Goal: Transaction & Acquisition: Purchase product/service

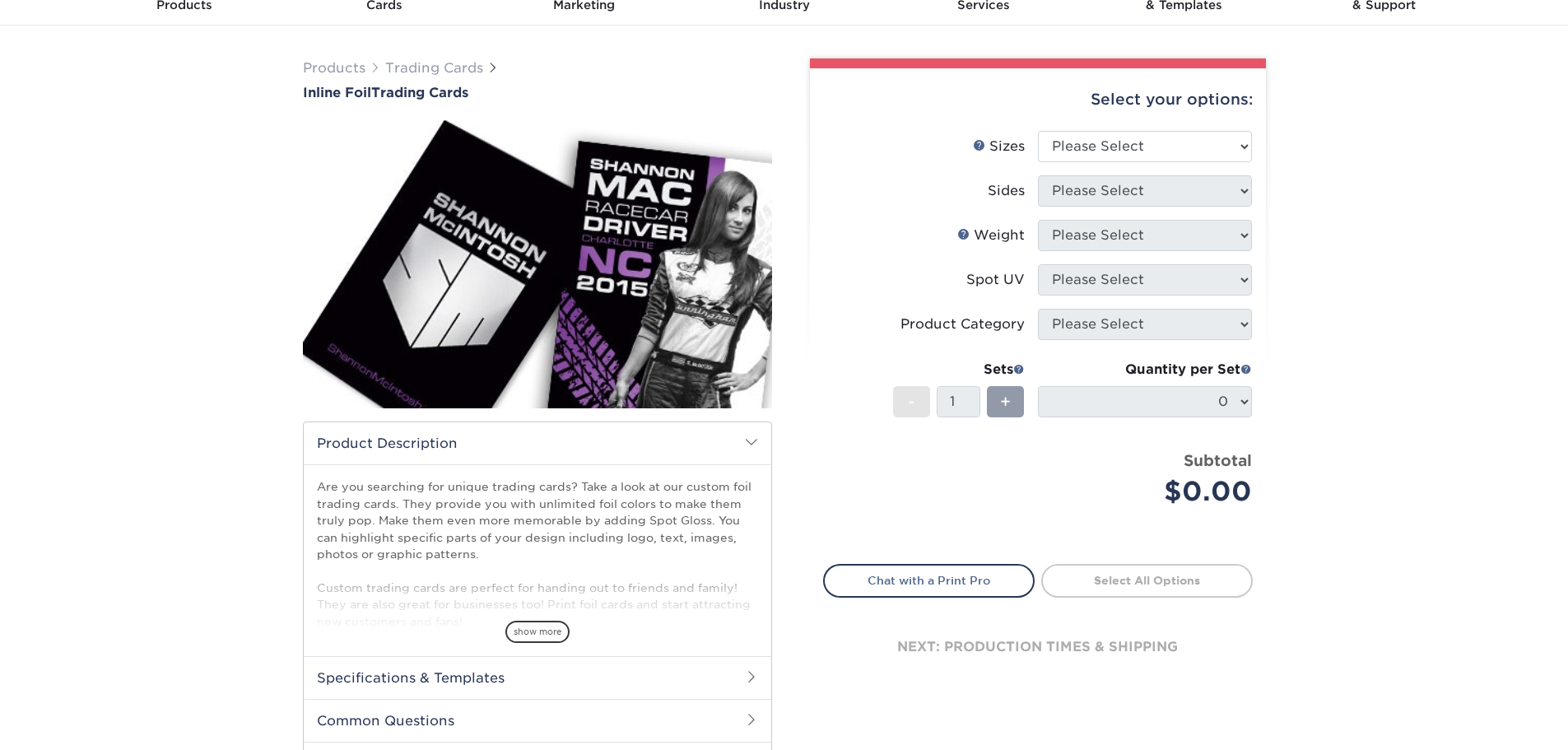
scroll to position [82, 0]
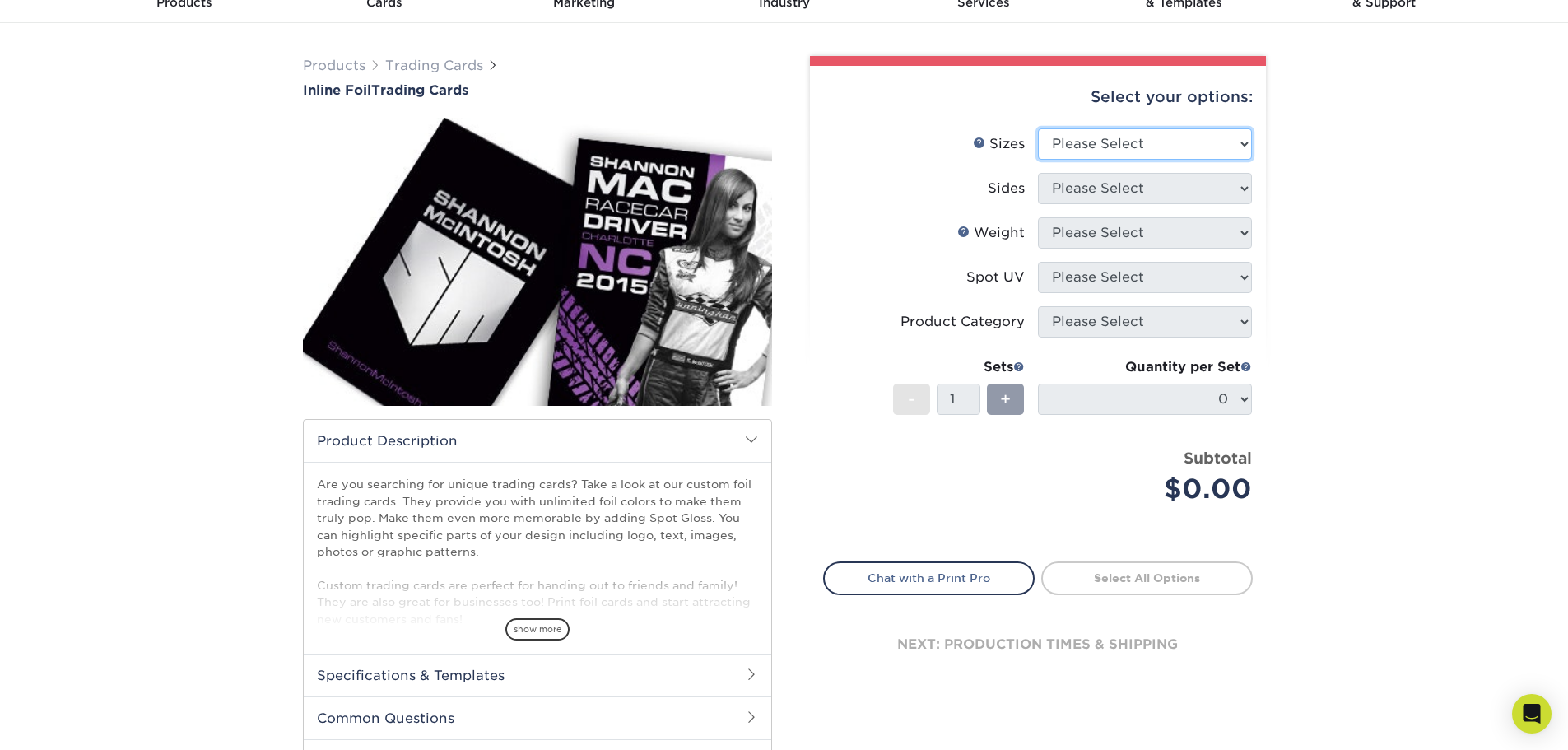
click at [1185, 143] on select "Please Select 2.5" x 3.5"" at bounding box center [1145, 144] width 214 height 31
select select "2.50x3.50"
click at [1038, 129] on select "Please Select 2.5" x 3.5"" at bounding box center [1145, 144] width 214 height 31
click at [1118, 192] on select "Please Select Print Both Sides - Foil Back Only Print Both Sides - Foil Both Si…" at bounding box center [1145, 189] width 214 height 31
select select "34527644-b4fd-4ffb-9092-1318eefcd9d9"
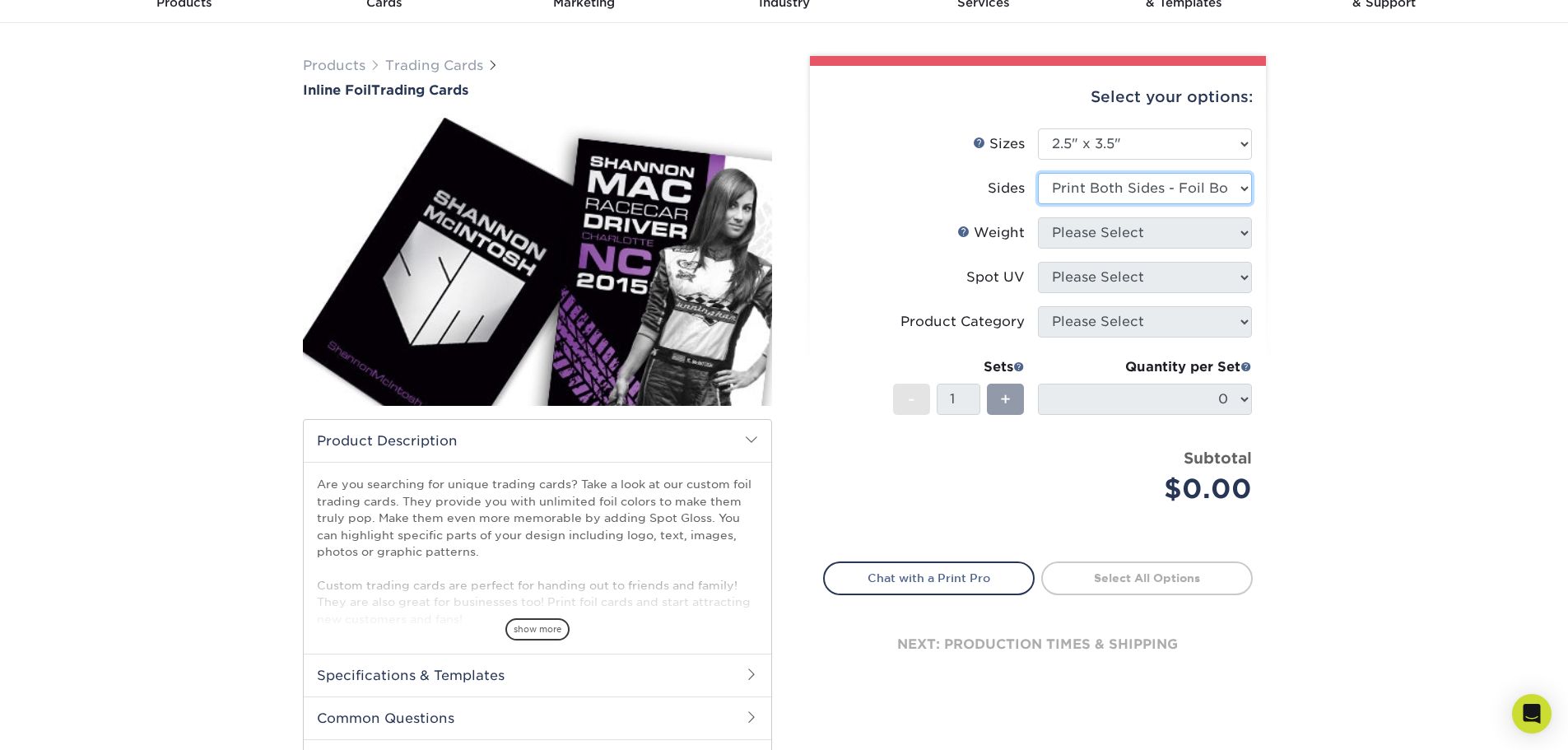
click at [1038, 173] on select "Please Select Print Both Sides - Foil Back Only Print Both Sides - Foil Both Si…" at bounding box center [1145, 189] width 214 height 31
click at [1110, 239] on select "Please Select 16PT" at bounding box center [1145, 233] width 214 height 31
select select "16PT"
click at [1038, 218] on select "Please Select 16PT" at bounding box center [1145, 233] width 214 height 31
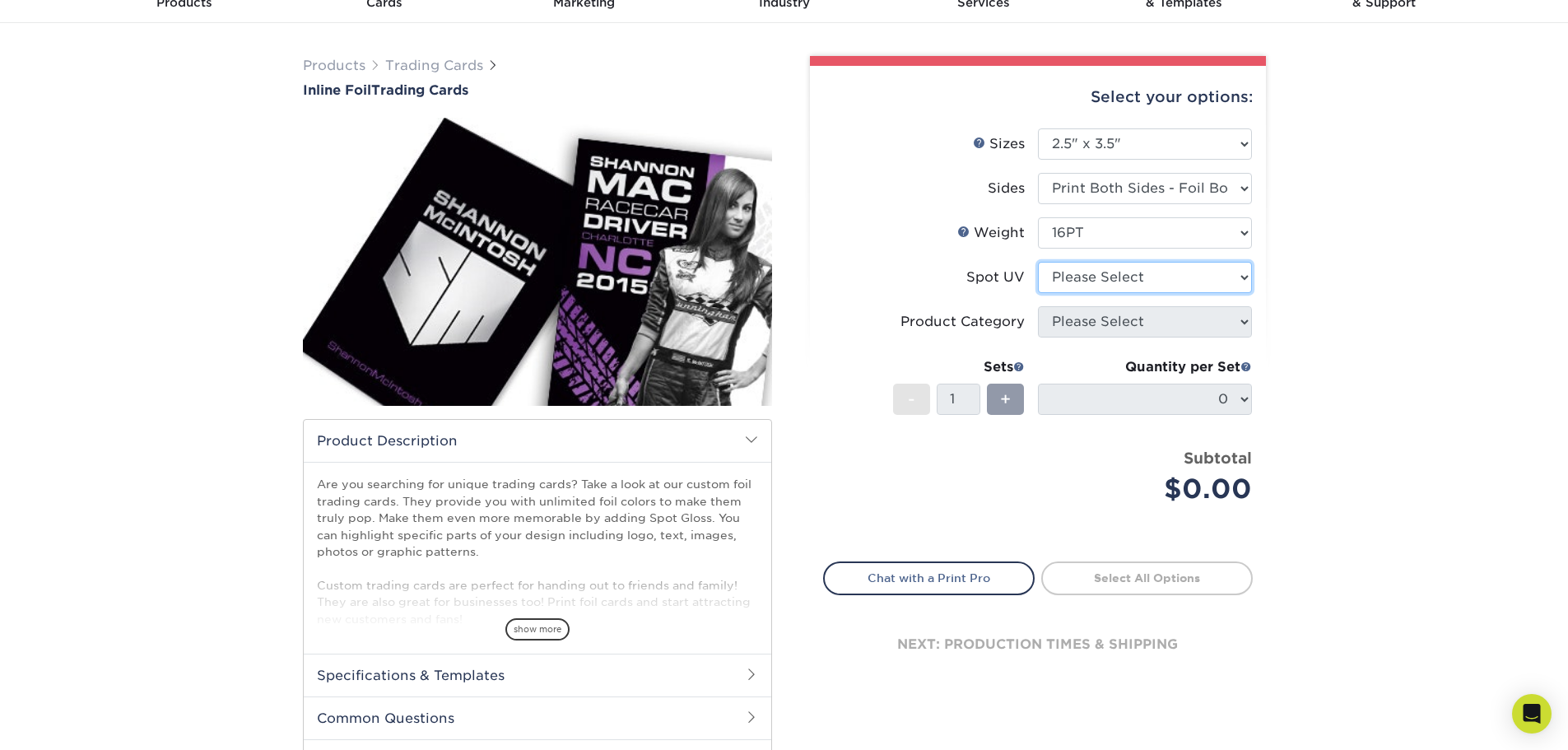
click at [1080, 279] on select "Please Select No Spot UV Front and Back (Both Sides) Front Only Back Only" at bounding box center [1145, 278] width 214 height 31
select select "1"
click at [1038, 262] on select "Please Select No Spot UV Front and Back (Both Sides) Front Only Back Only" at bounding box center [1145, 278] width 214 height 31
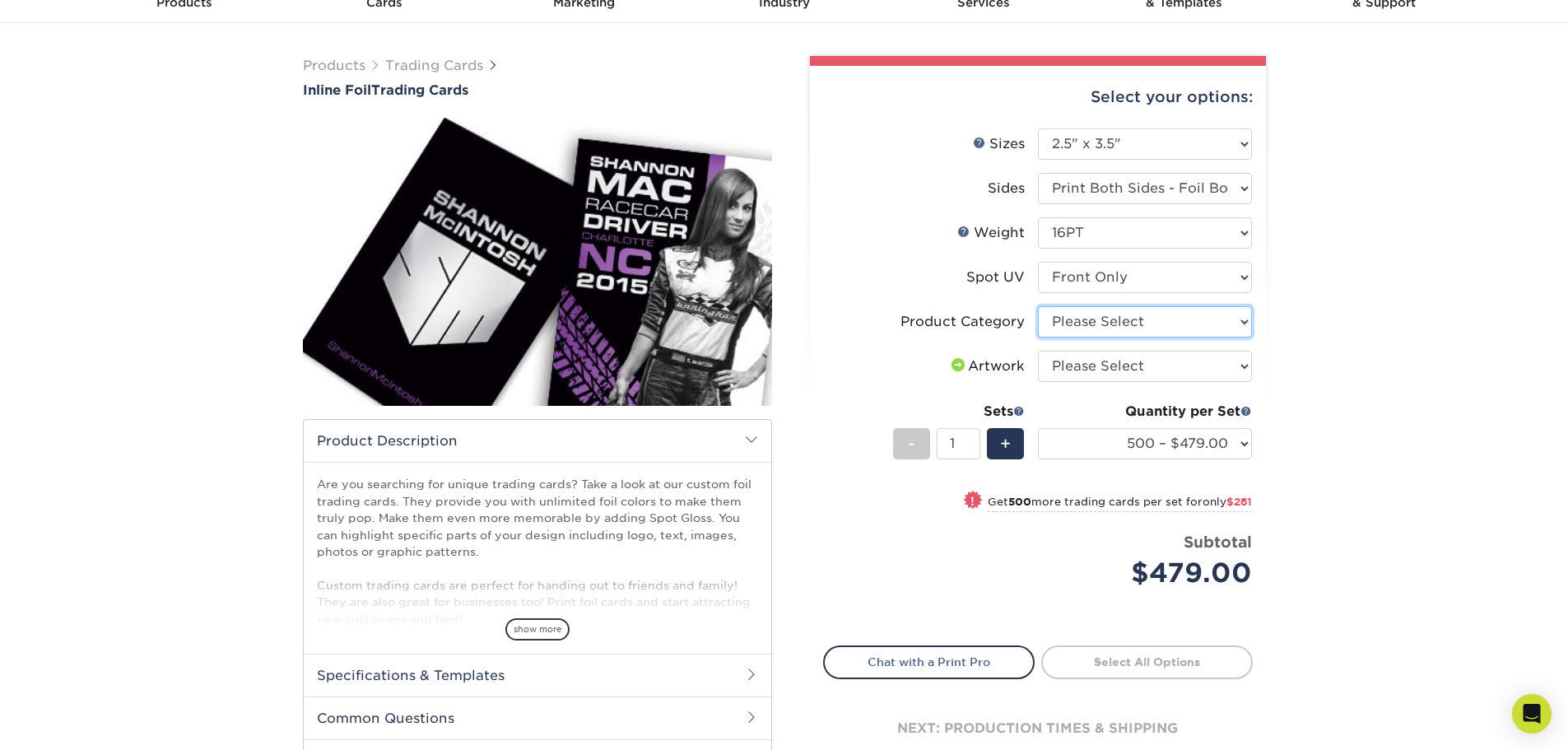
click at [1158, 319] on select "Please Select Trading Cards" at bounding box center [1145, 322] width 214 height 31
select select "c2f9bce9-36c2-409d-b101-c29d9d031e18"
click at [1038, 307] on select "Please Select Trading Cards" at bounding box center [1145, 322] width 214 height 31
click at [1116, 363] on select "Please Select I will upload files I need a design - $100" at bounding box center [1145, 367] width 214 height 31
select select "upload"
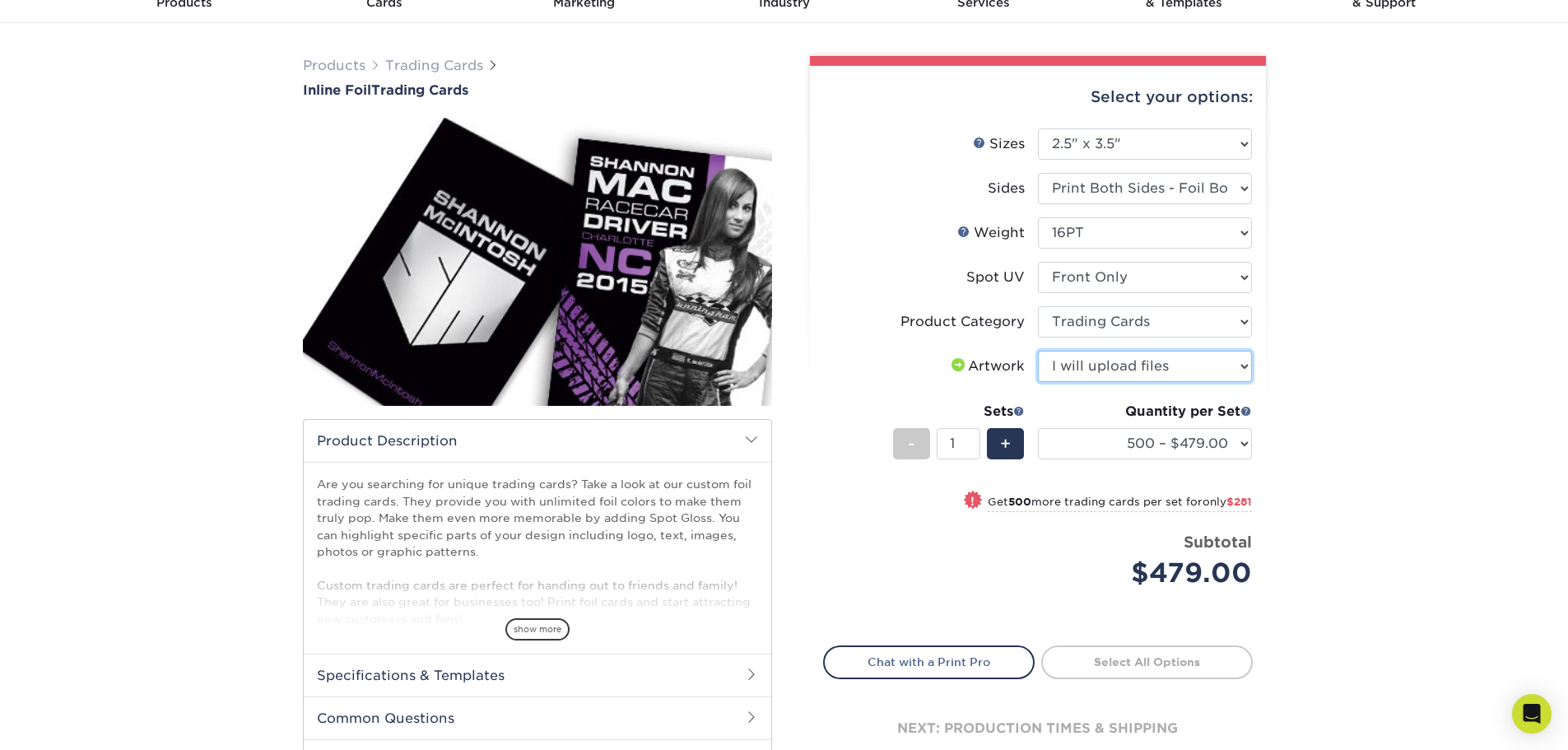
click at [1038, 351] on select "Please Select I will upload files I need a design - $100" at bounding box center [1145, 367] width 214 height 31
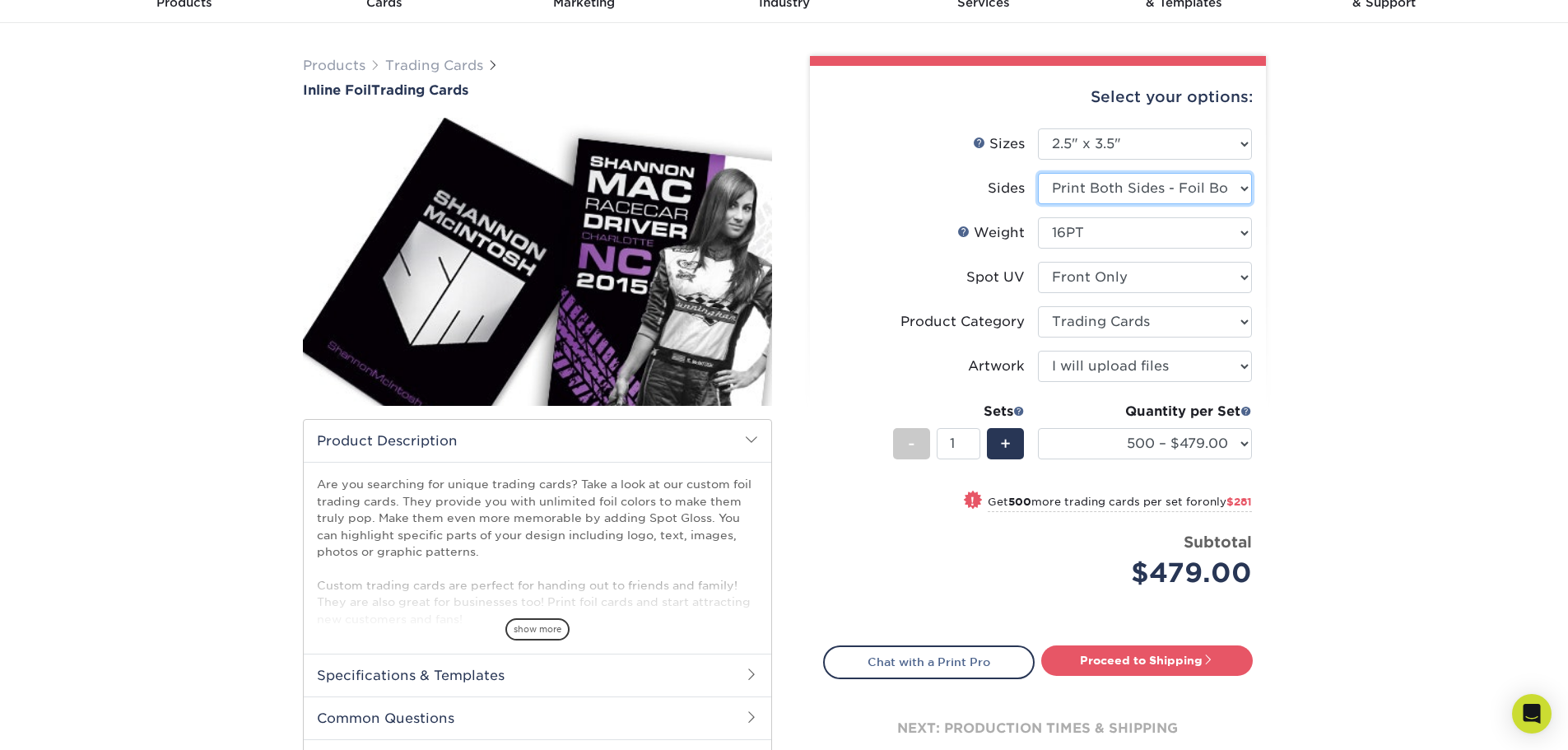
click at [1243, 184] on select "Please Select Print Both Sides - Foil Back Only Print Both Sides - Foil Both Si…" at bounding box center [1145, 189] width 214 height 31
select select "e9e9dfb3-fba1-4d60-972c-fd9ca5904d33"
click at [1038, 173] on select "Please Select Print Both Sides - Foil Back Only Print Both Sides - Foil Both Si…" at bounding box center [1145, 189] width 214 height 31
select select "-1"
select select
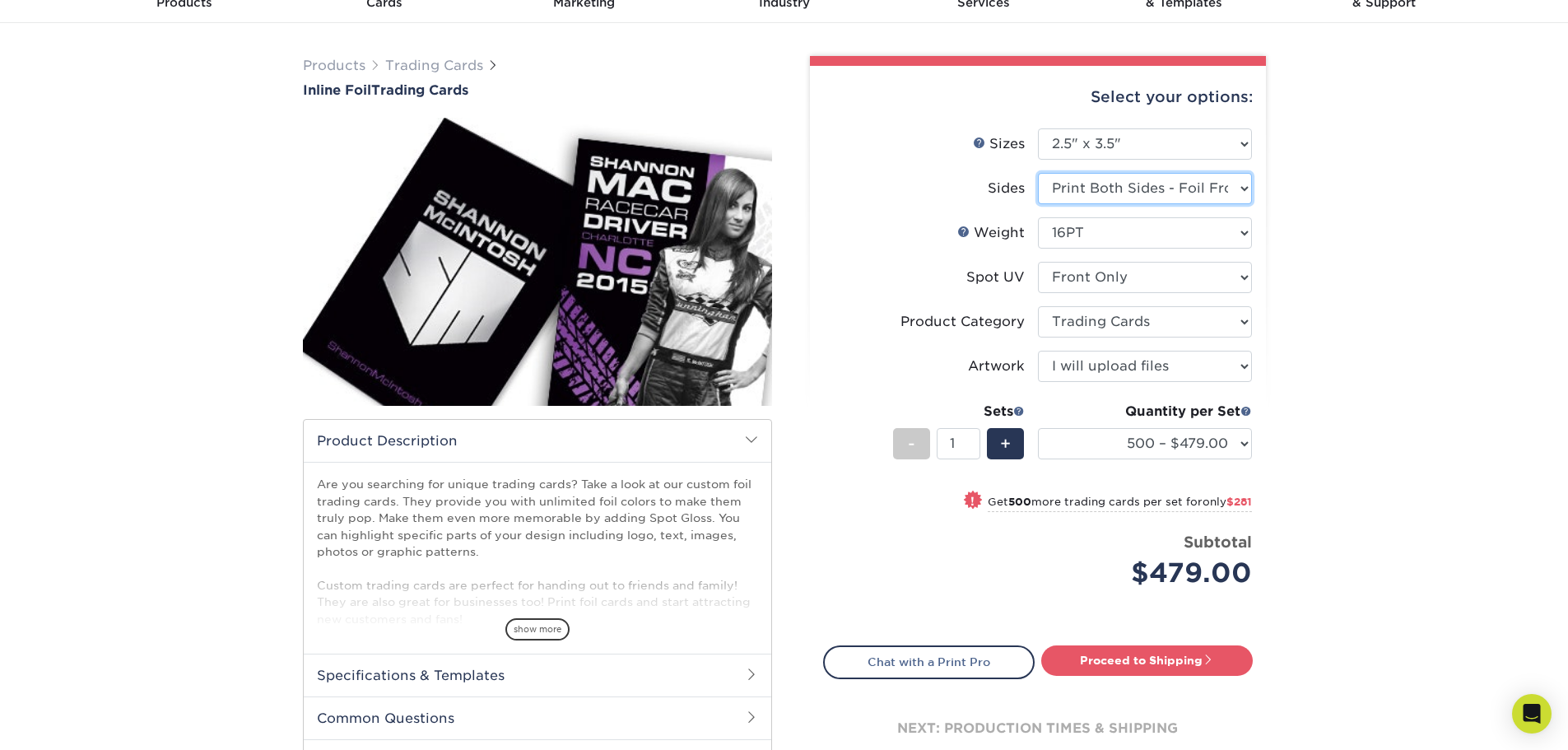
select select "-1"
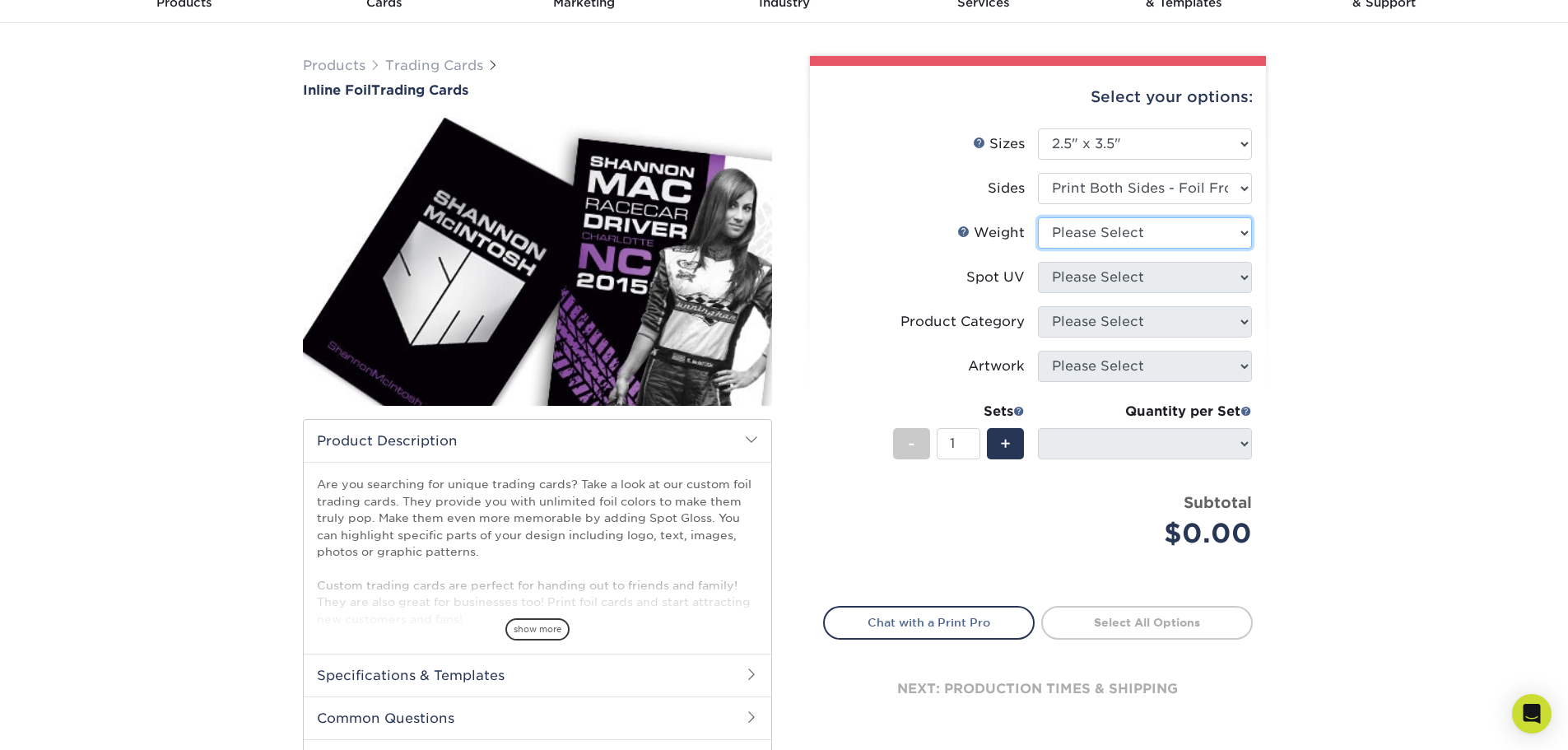
click at [1152, 223] on select "Please Select 16PT" at bounding box center [1145, 233] width 214 height 31
select select "16PT"
click at [1038, 218] on select "Please Select 16PT" at bounding box center [1145, 233] width 214 height 31
select select
click at [1098, 277] on select "Please Select No Spot UV Front and Back (Both Sides) Front Only Back Only" at bounding box center [1145, 278] width 214 height 31
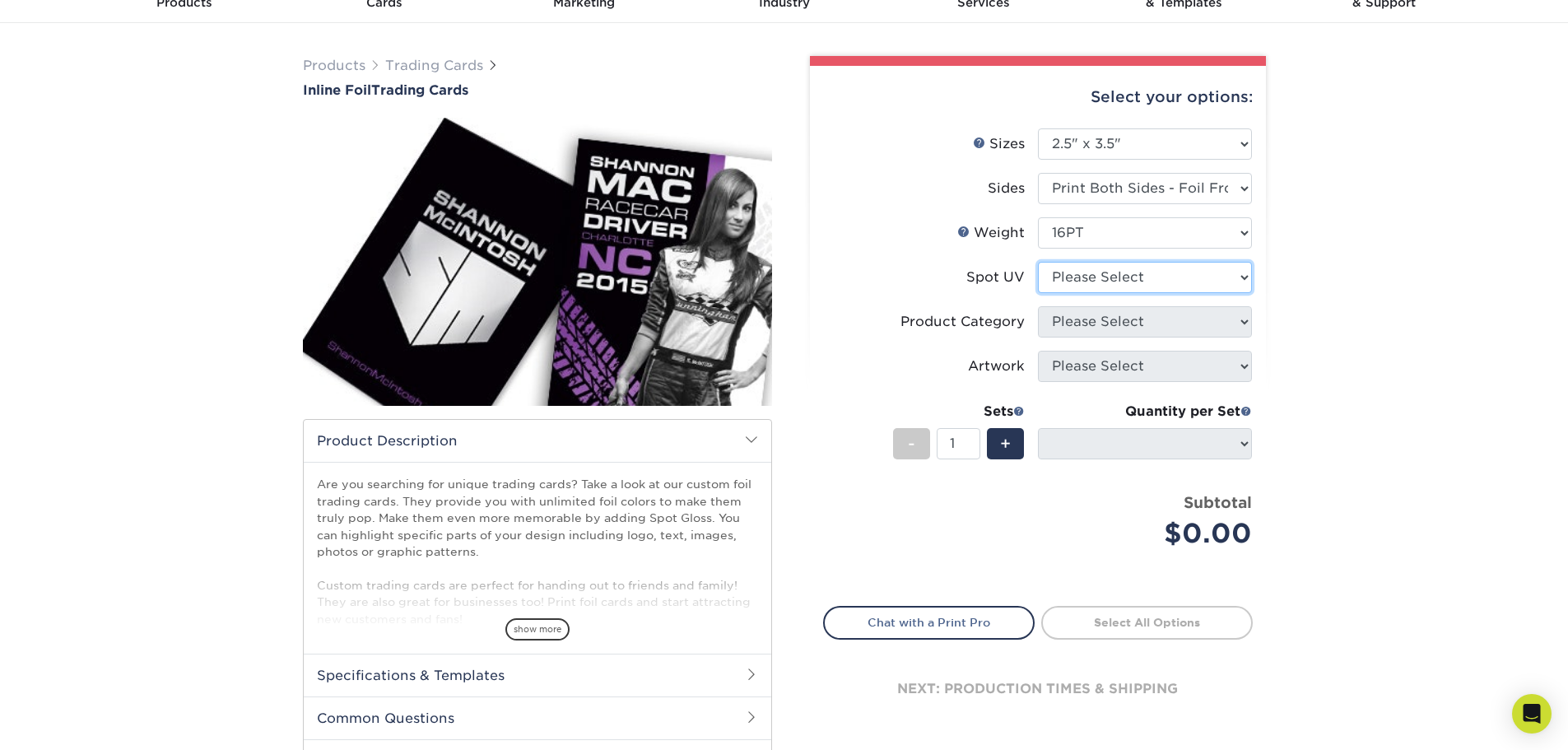
select select "3"
click at [1038, 262] on select "Please Select No Spot UV Front and Back (Both Sides) Front Only Back Only" at bounding box center [1145, 278] width 214 height 31
select select "-1"
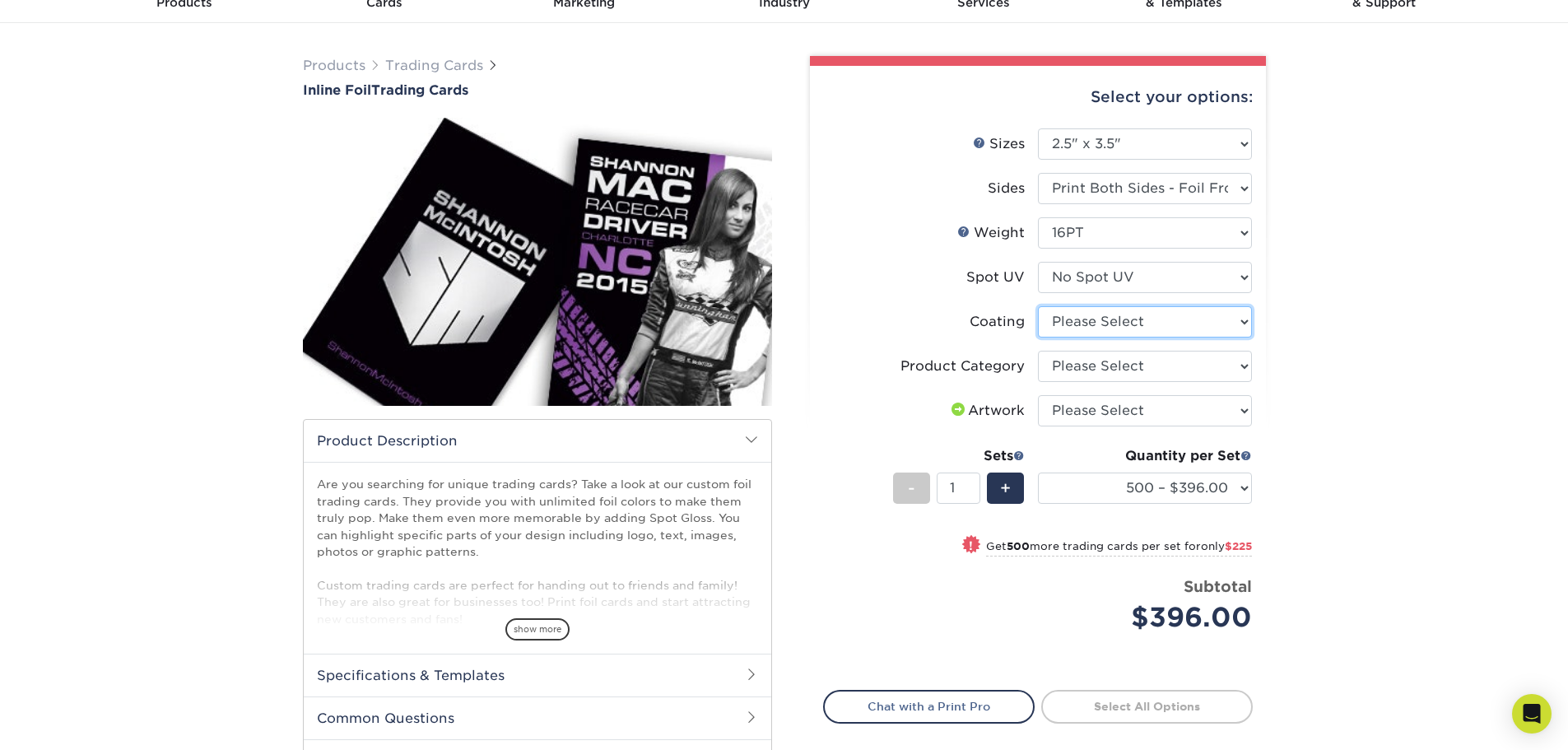
click at [1201, 321] on select at bounding box center [1145, 322] width 214 height 31
select select "3e7618de-abca-4bda-9f97-8b9129e913d8"
click at [1038, 307] on select at bounding box center [1145, 322] width 214 height 31
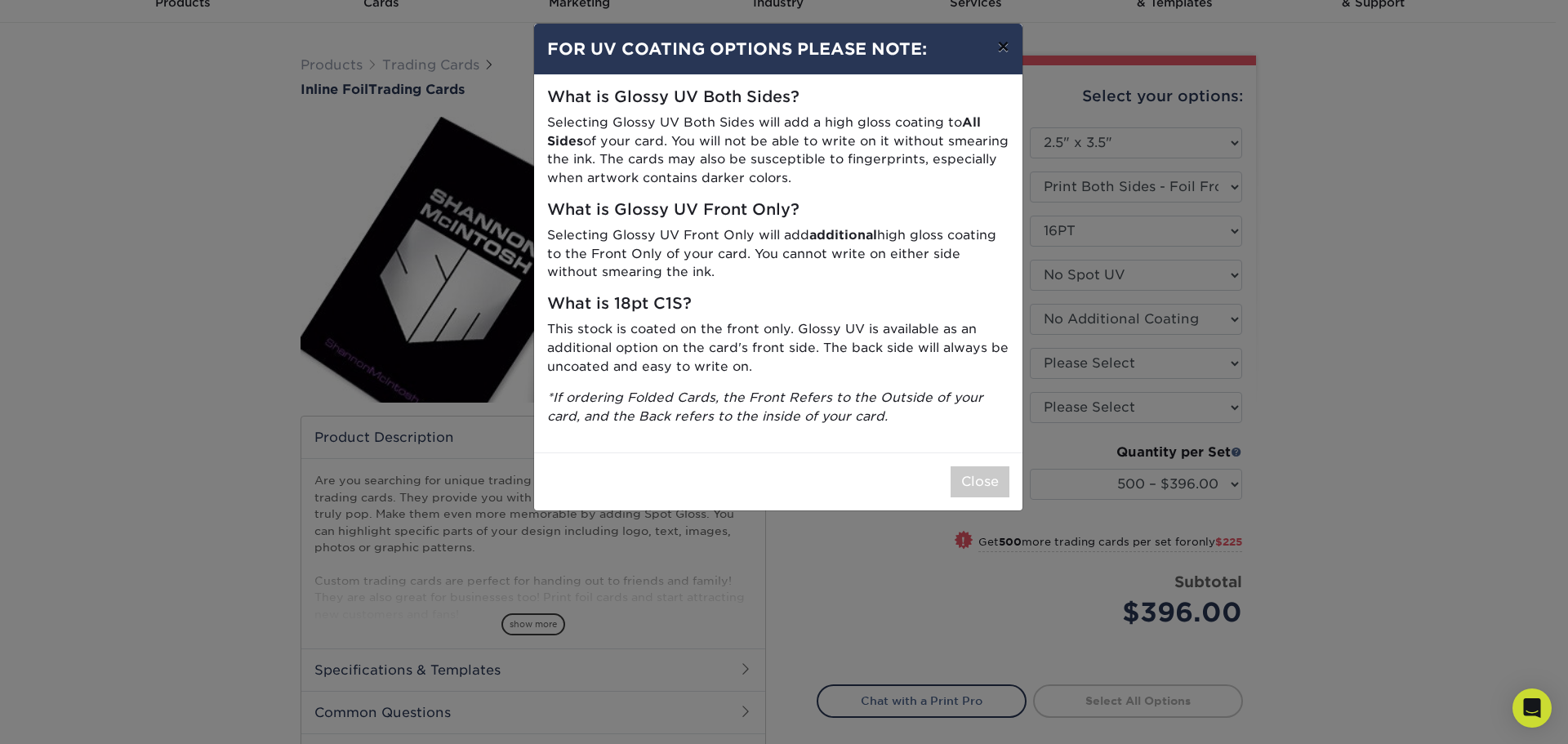
click at [1002, 48] on button "×" at bounding box center [1003, 47] width 38 height 46
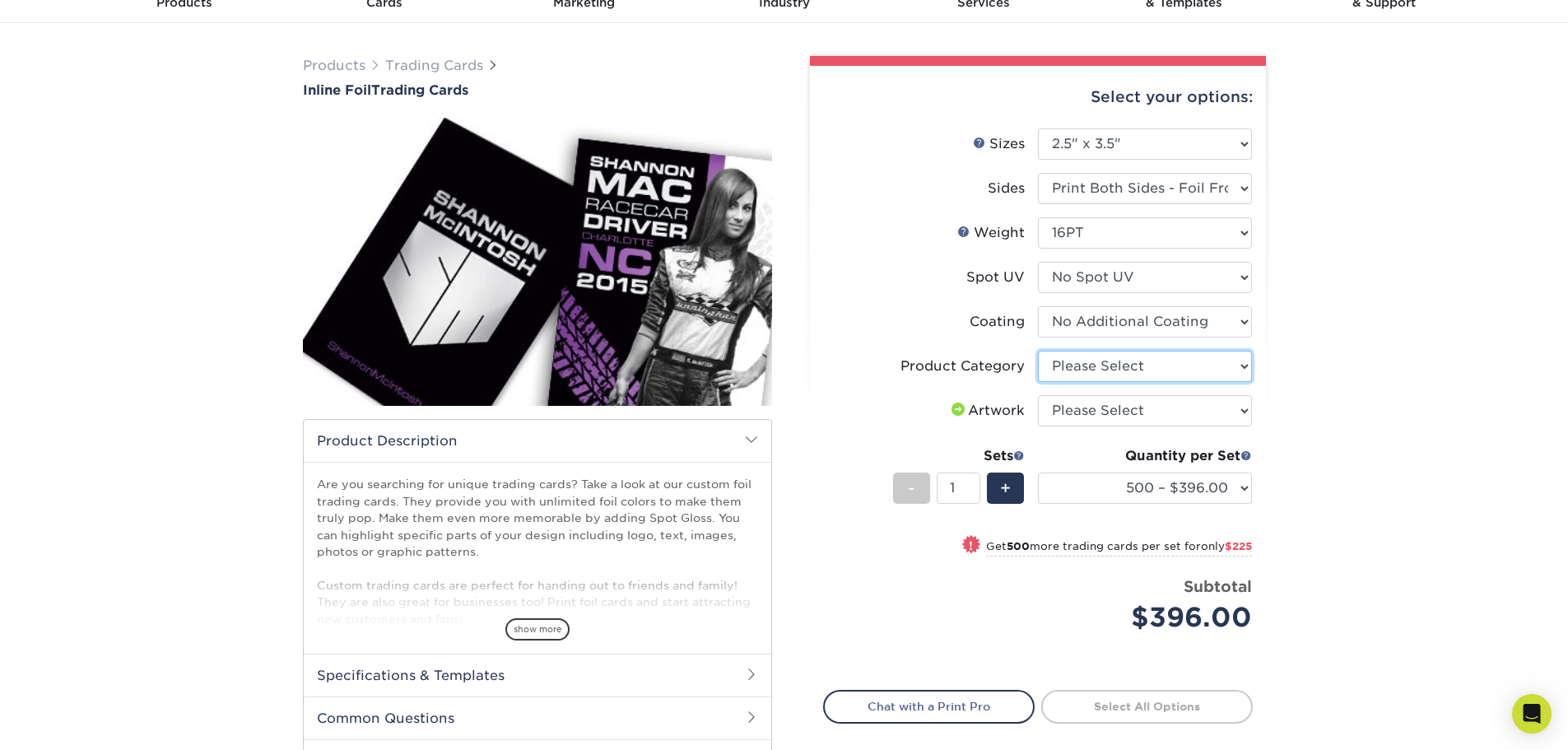
click at [1235, 363] on select "Please Select Trading Cards" at bounding box center [1145, 367] width 214 height 31
select select "c2f9bce9-36c2-409d-b101-c29d9d031e18"
click at [1038, 351] on select "Please Select Trading Cards" at bounding box center [1145, 367] width 214 height 31
click at [1182, 418] on select "Please Select I will upload files I need a design - $100" at bounding box center [1145, 411] width 214 height 31
select select "upload"
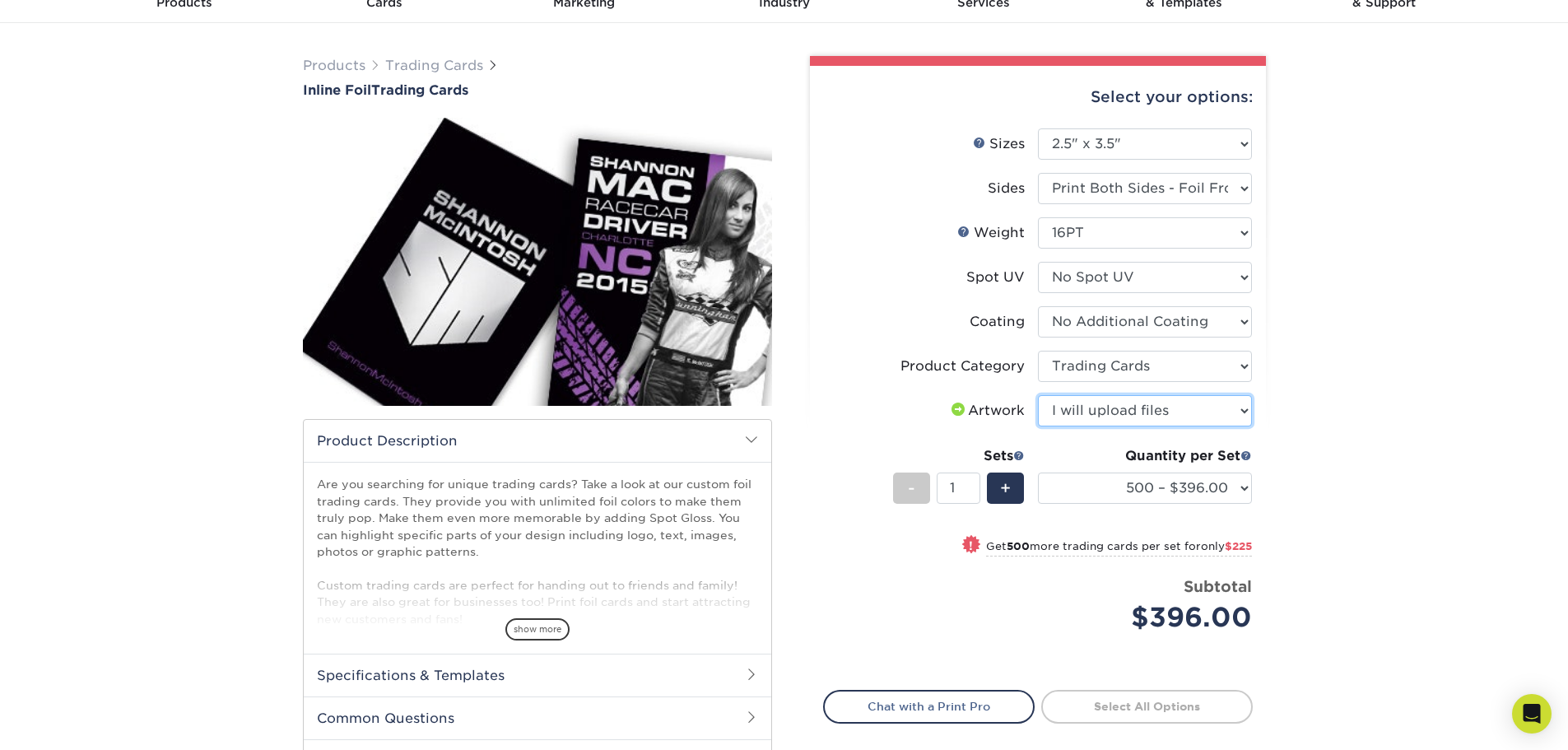
click at [1038, 396] on select "Please Select I will upload files I need a design - $100" at bounding box center [1145, 411] width 214 height 31
